Goal: Check status

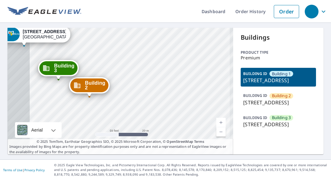
drag, startPoint x: 129, startPoint y: 99, endPoint x: 165, endPoint y: 93, distance: 36.4
click at [165, 93] on div "Building [GEOGRAPHIC_DATA][STREET_ADDRESS] [GEOGRAPHIC_DATA][STREET_ADDRESS] [G…" at bounding box center [121, 91] width 226 height 127
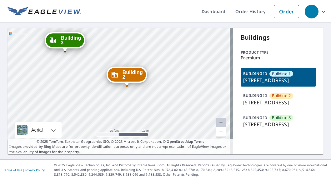
drag, startPoint x: 138, startPoint y: 101, endPoint x: 230, endPoint y: 99, distance: 92.0
click at [226, 96] on div "Building [GEOGRAPHIC_DATA][STREET_ADDRESS] [GEOGRAPHIC_DATA][STREET_ADDRESS] [G…" at bounding box center [121, 91] width 226 height 127
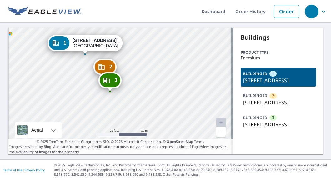
drag, startPoint x: 142, startPoint y: 85, endPoint x: 146, endPoint y: 72, distance: 13.8
click at [146, 72] on div "2 [STREET_ADDRESS] 3 [STREET_ADDRESS] 1 [STREET_ADDRESS]" at bounding box center [121, 91] width 226 height 127
